Goal: Browse casually

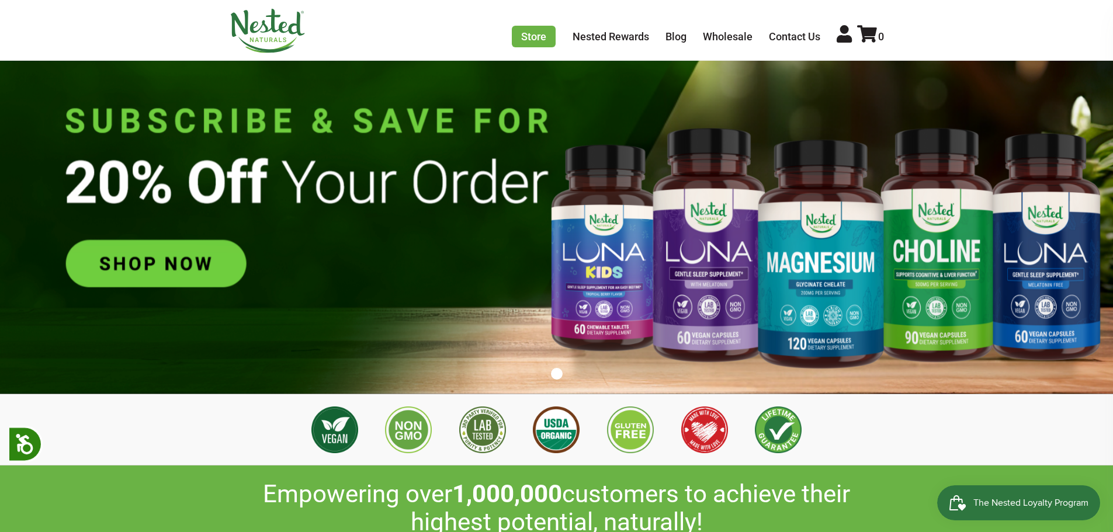
scroll to position [234, 0]
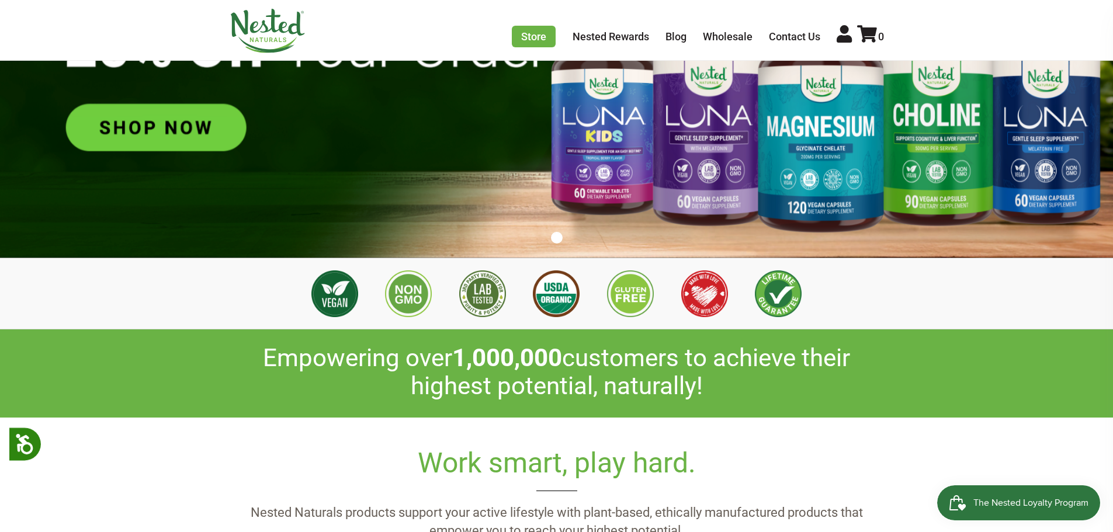
click at [203, 131] on img at bounding box center [556, 62] width 1113 height 391
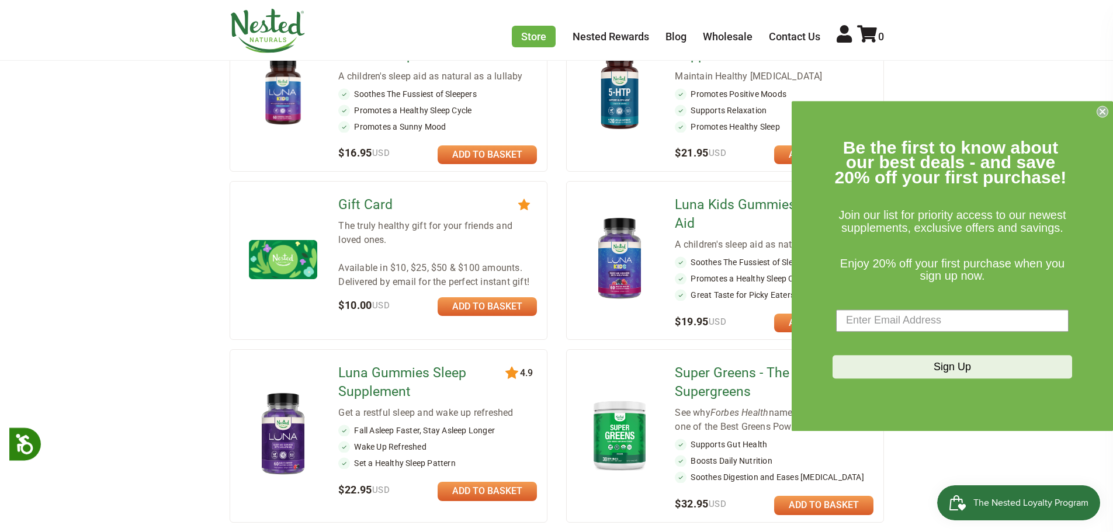
scroll to position [934, 0]
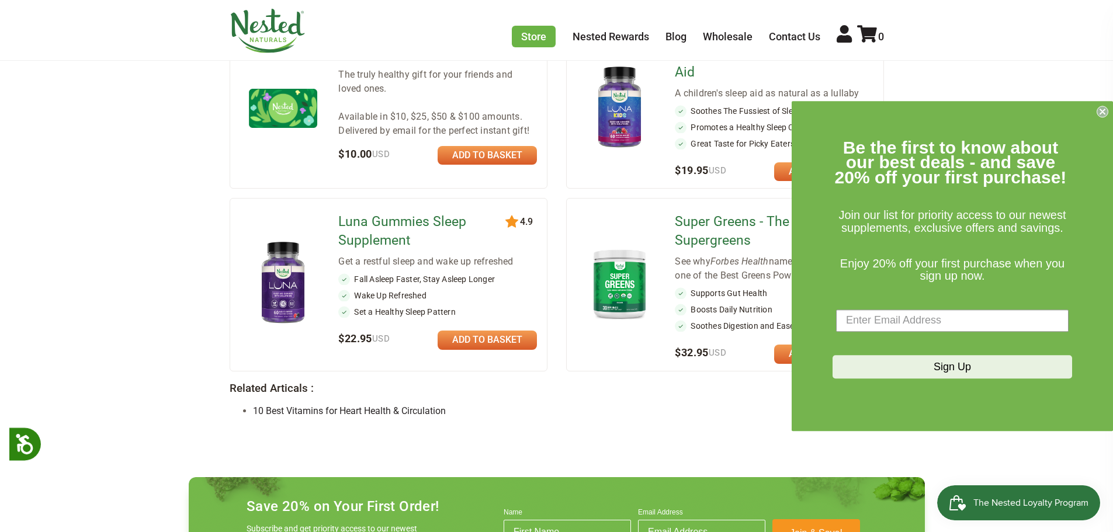
click at [1099, 112] on circle "Close dialog" at bounding box center [1102, 111] width 11 height 11
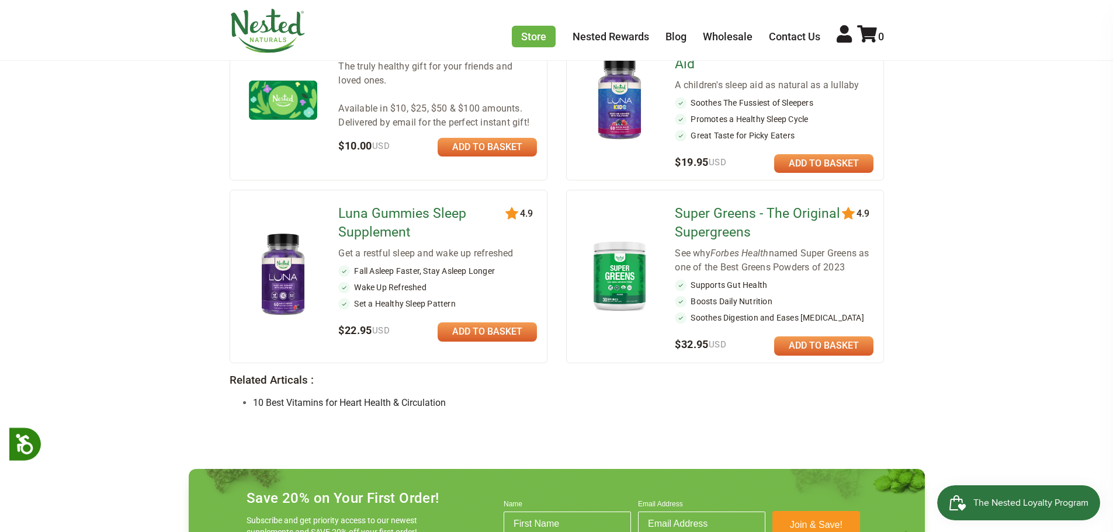
scroll to position [1168, 0]
